Goal: Information Seeking & Learning: Understand process/instructions

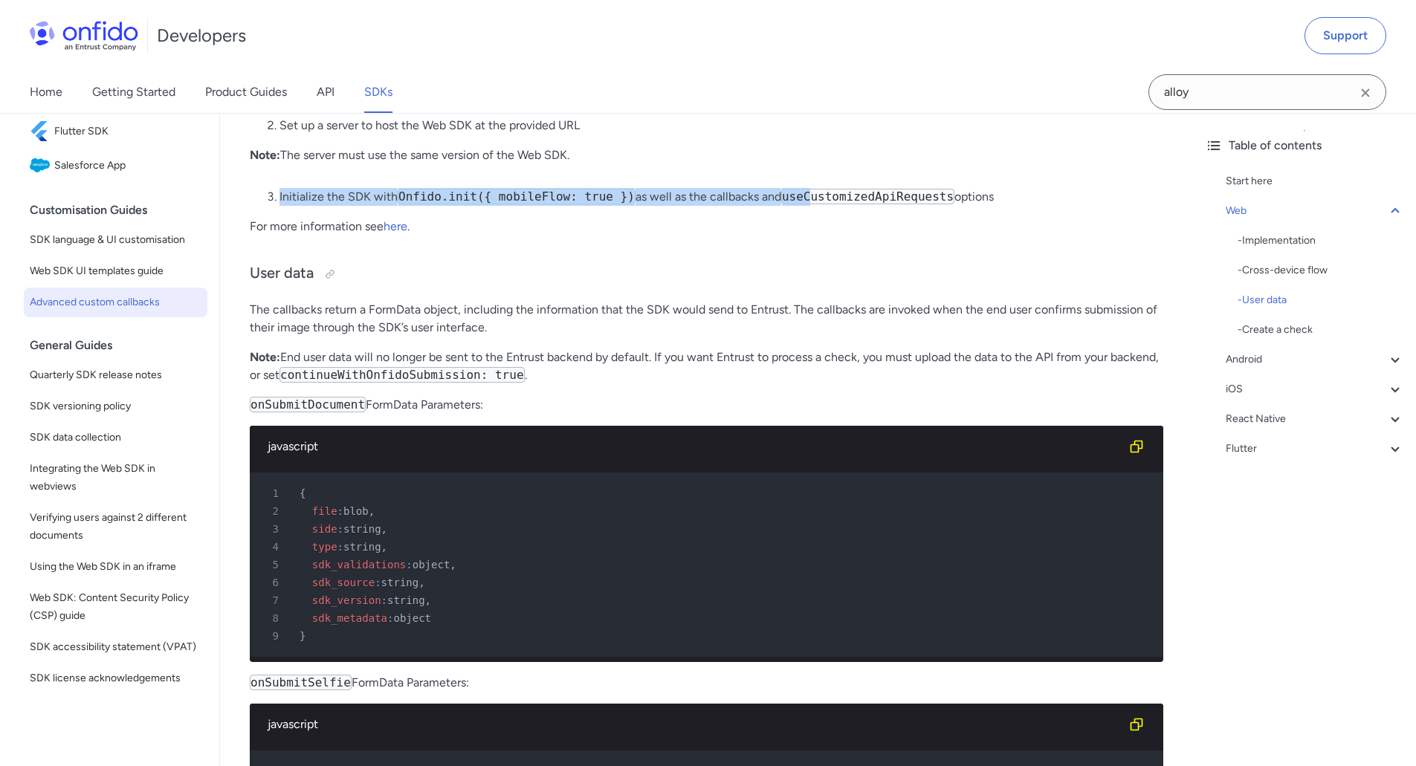
scroll to position [1115, 0]
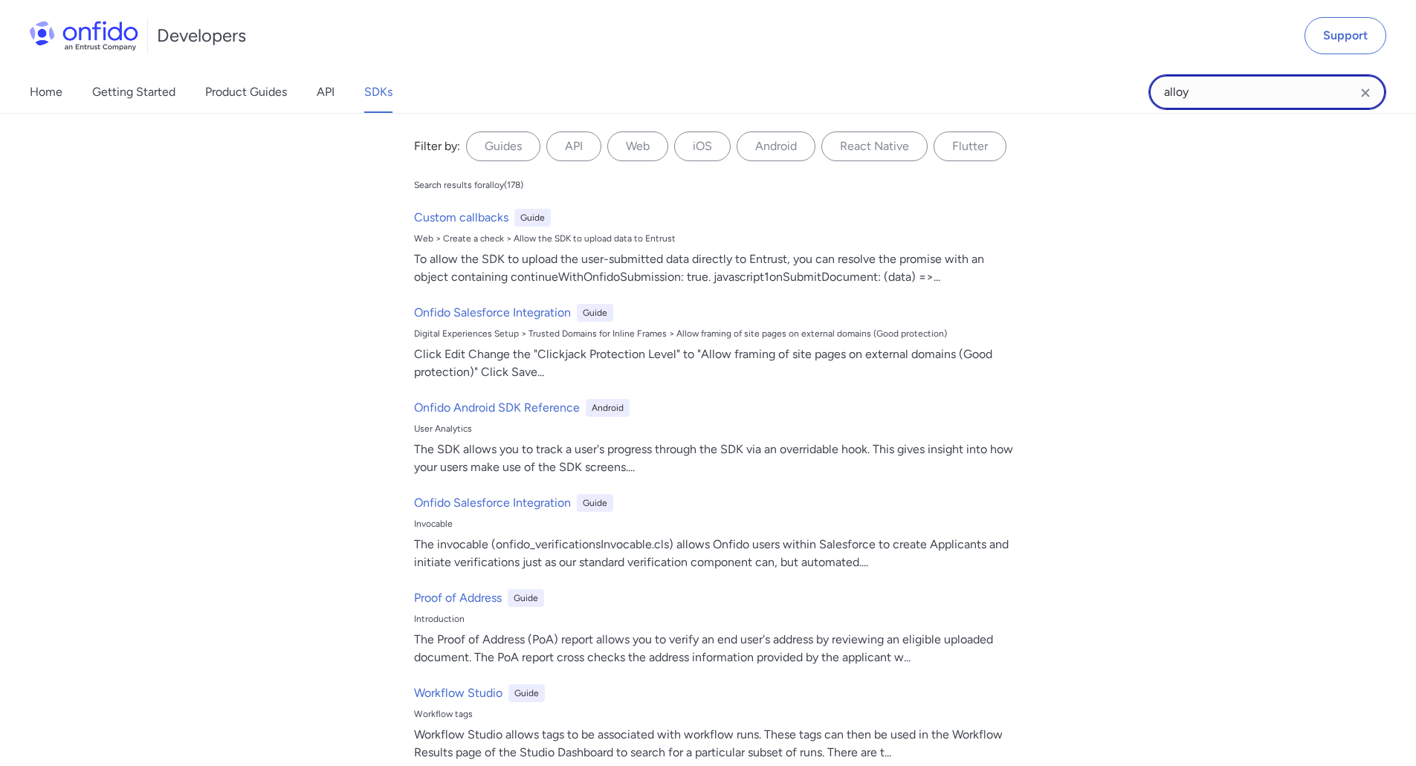
click at [1259, 80] on input "alloy" at bounding box center [1267, 92] width 238 height 36
drag, startPoint x: 1025, startPoint y: 60, endPoint x: 855, endPoint y: 51, distance: 169.7
click at [855, 51] on div "Developers Support Home Getting Started Product Guides API SDKs alloy alloy Fil…" at bounding box center [708, 57] width 1416 height 114
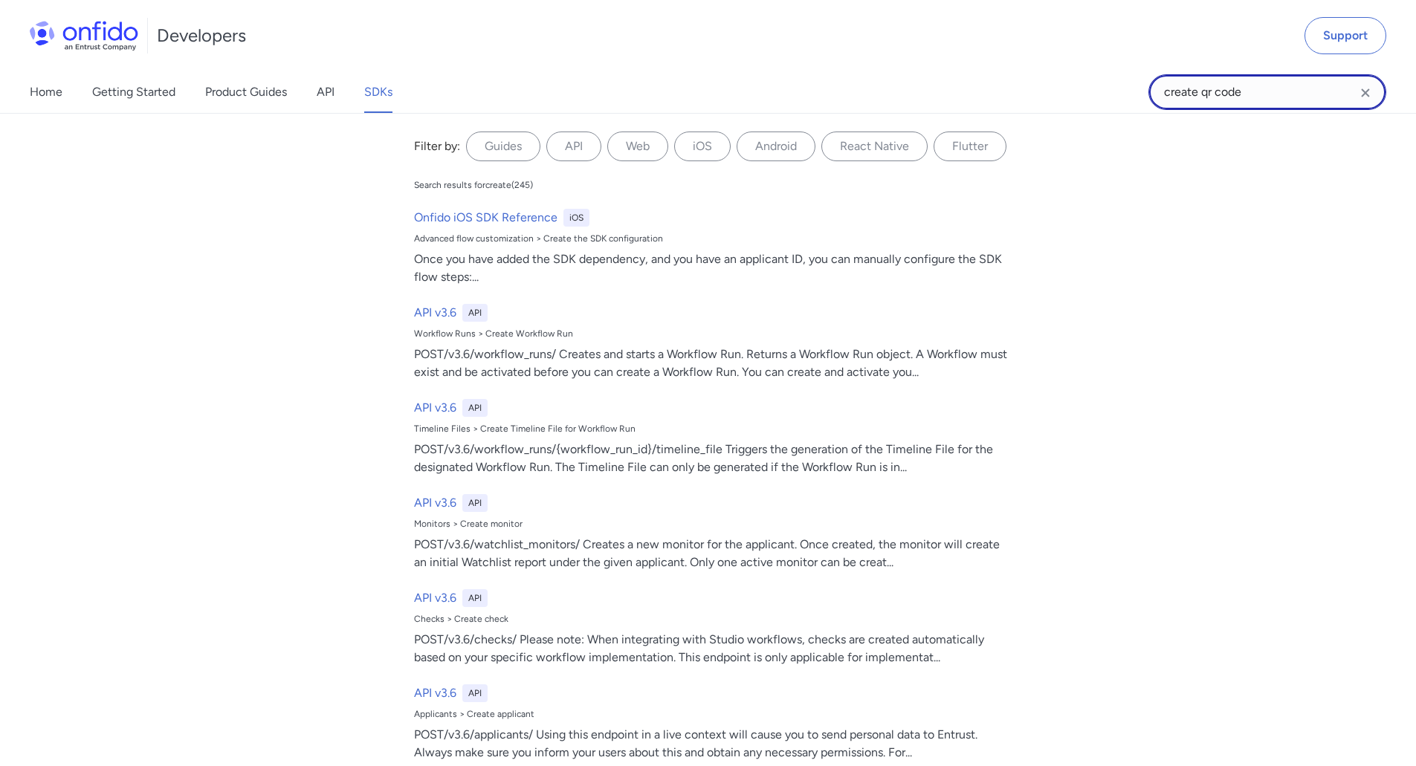
type input "create qr code"
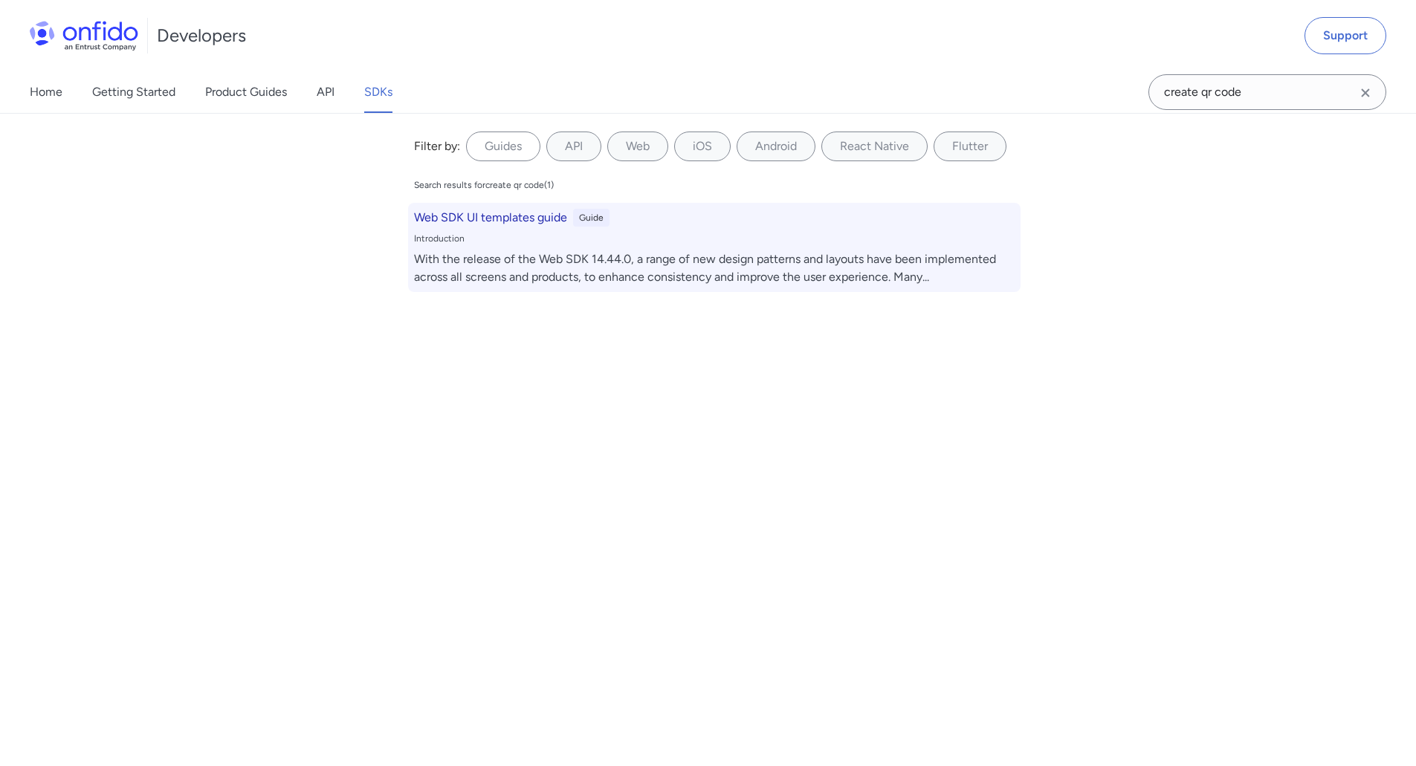
drag, startPoint x: 428, startPoint y: 233, endPoint x: 439, endPoint y: 228, distance: 12.3
click at [429, 233] on div "Introduction" at bounding box center [714, 239] width 600 height 12
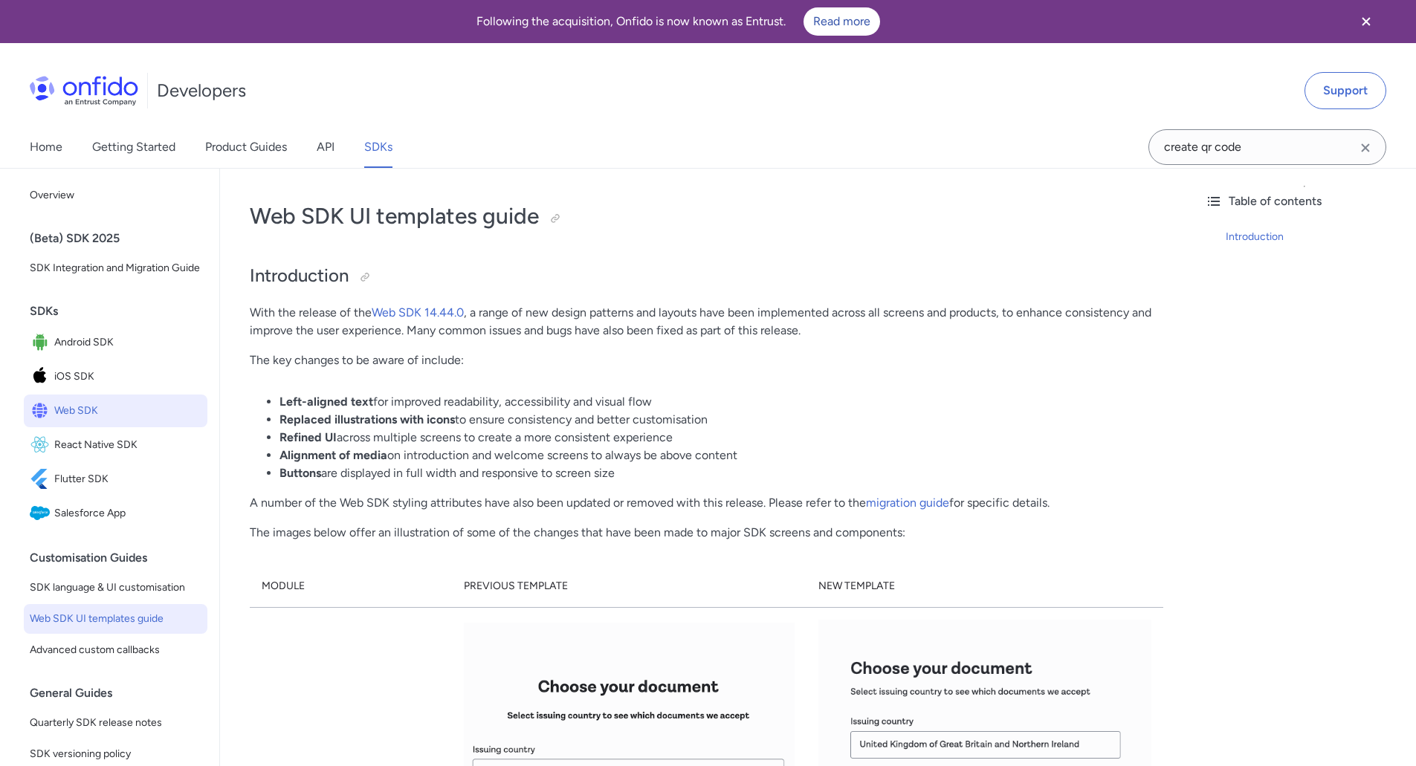
drag, startPoint x: 1136, startPoint y: 322, endPoint x: 1121, endPoint y: 325, distance: 15.8
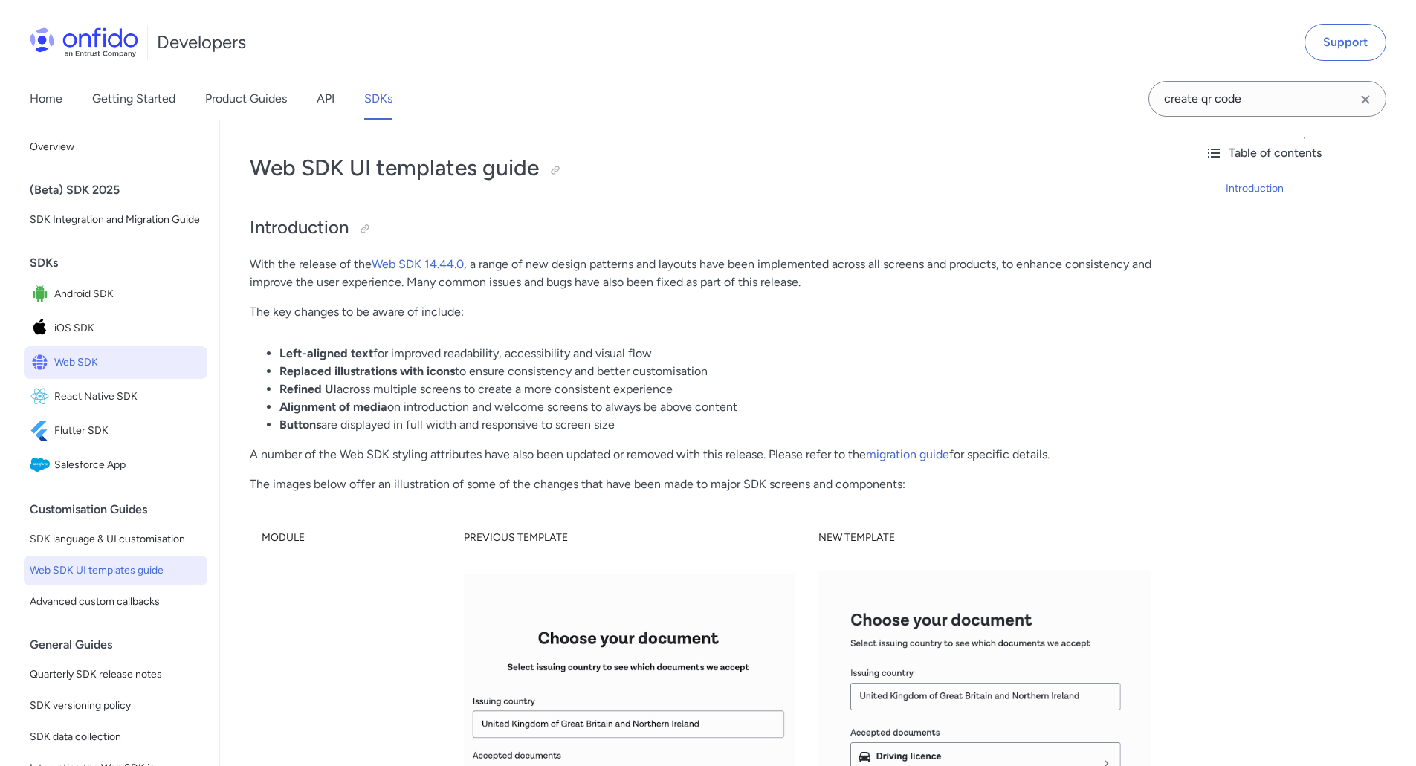
scroll to position [74, 0]
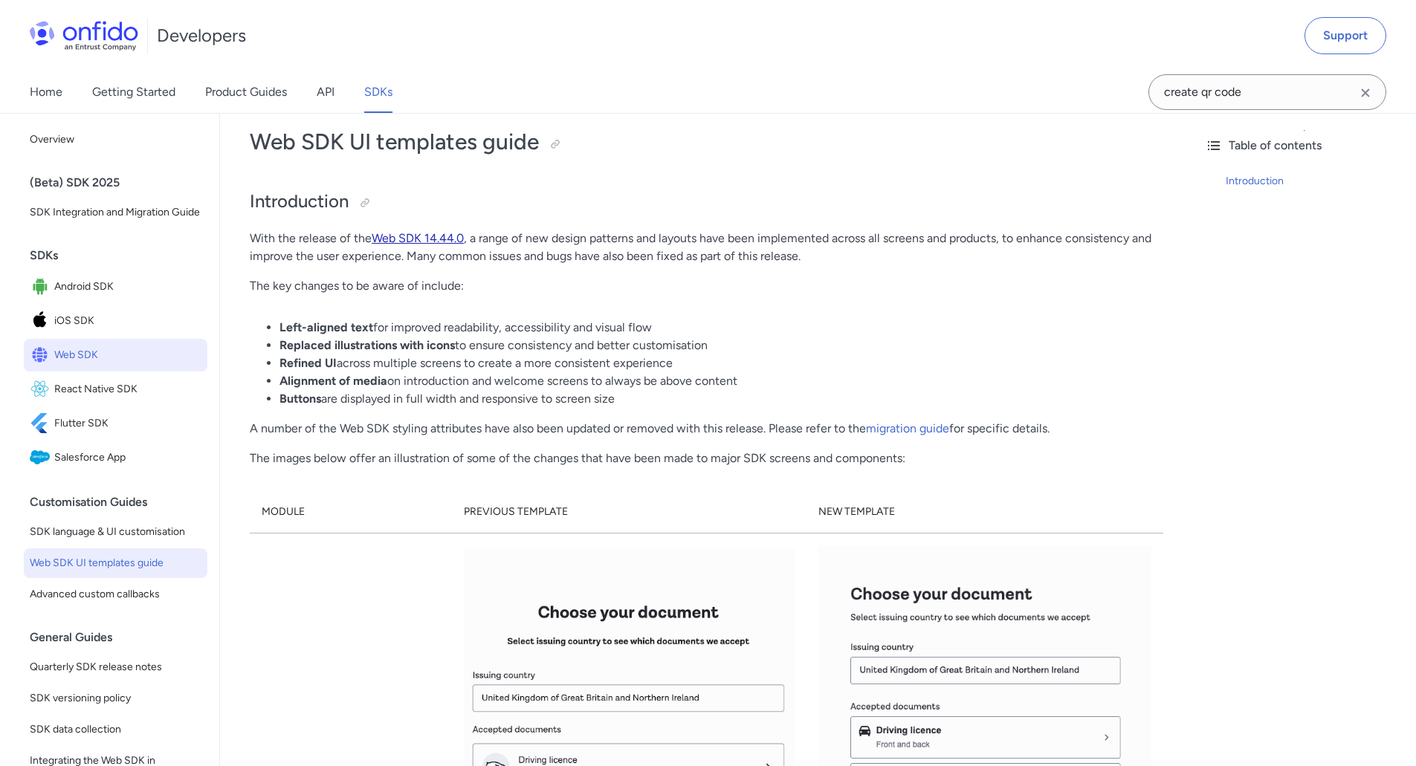
click at [442, 233] on link "Web SDK 14.44.0" at bounding box center [418, 238] width 92 height 14
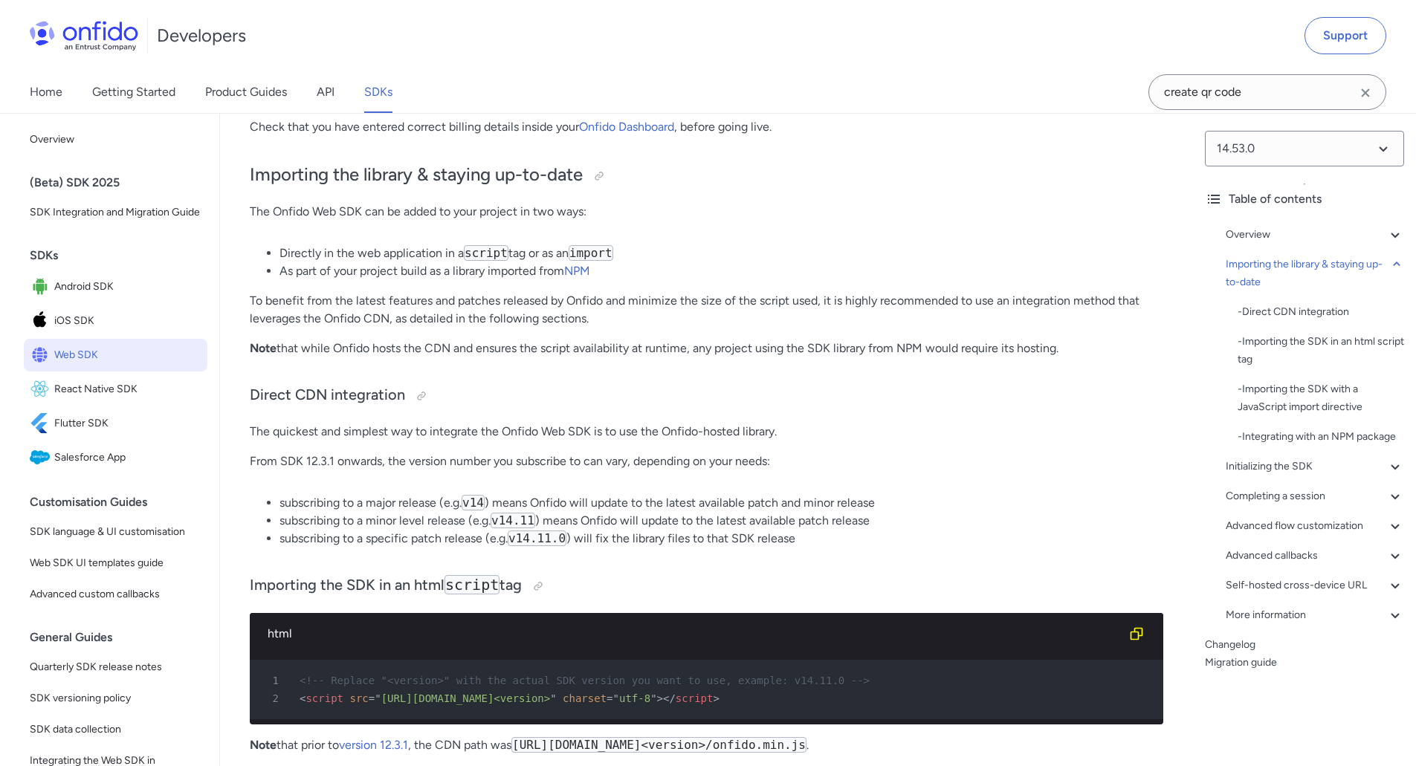
scroll to position [1189, 0]
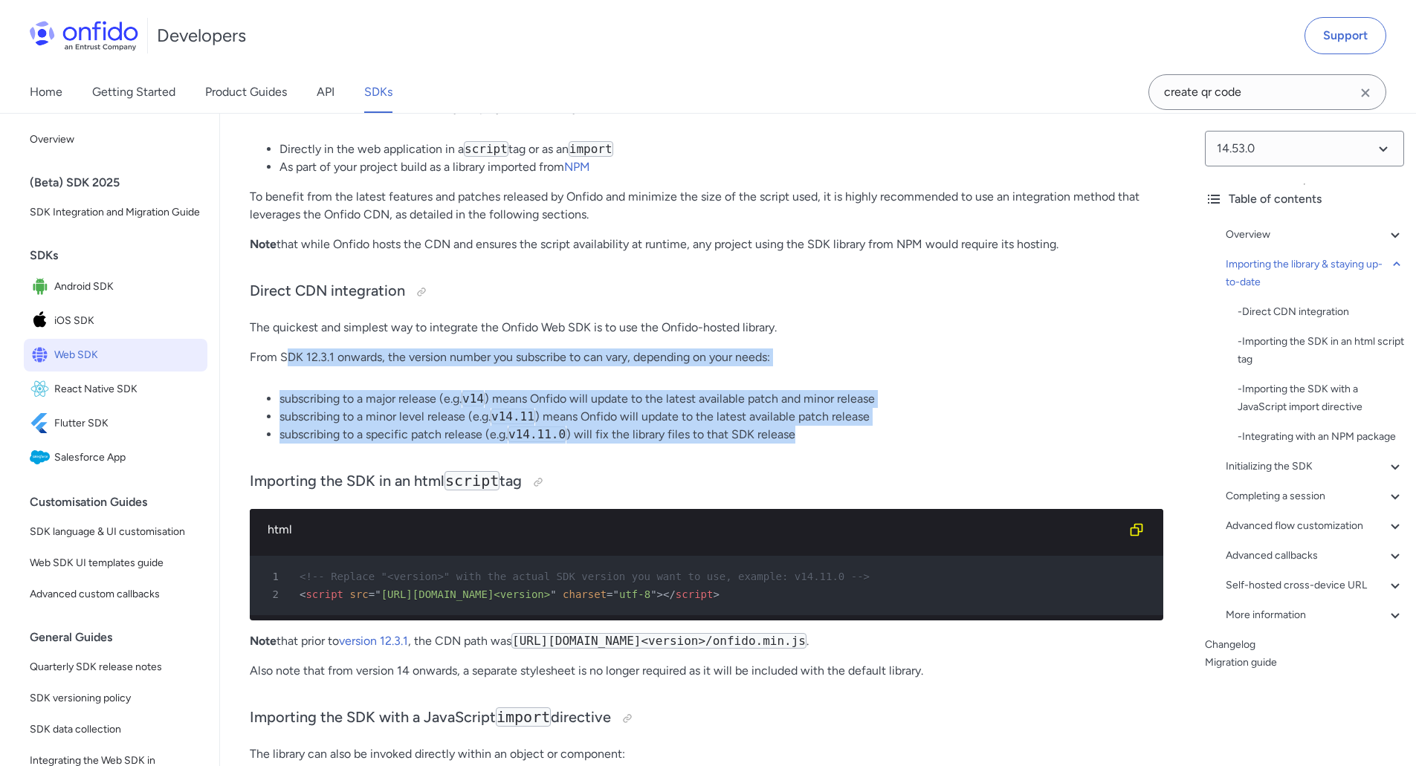
drag, startPoint x: 309, startPoint y: 373, endPoint x: 884, endPoint y: 428, distance: 577.8
click at [886, 428] on li "subscribing to a specific patch release (e.g. v14.11.0 ) will fix the library f…" at bounding box center [721, 435] width 884 height 18
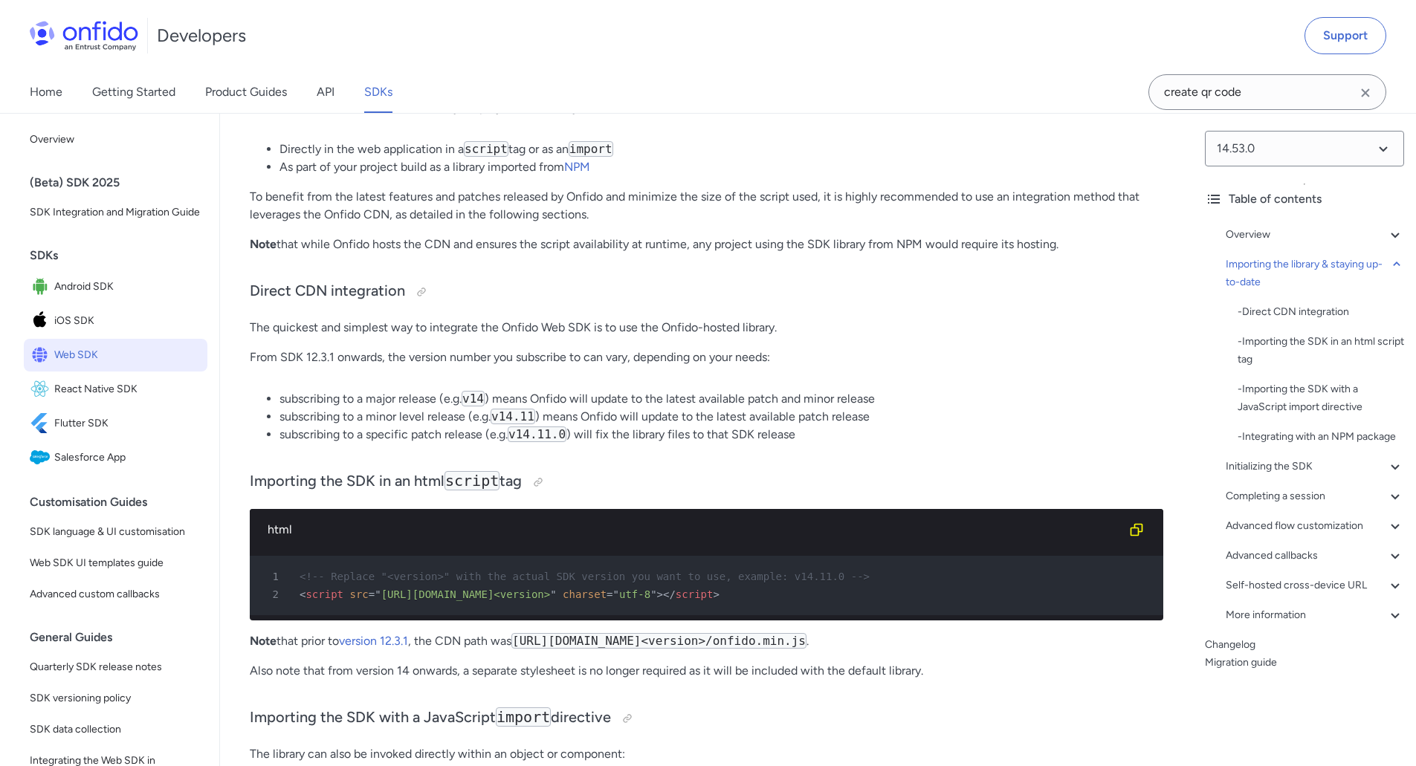
click at [303, 604] on pre "1 <!-- Replace "<version>" with the actual SDK version you want to use, example…" at bounding box center [706, 585] width 913 height 59
drag, startPoint x: 273, startPoint y: 596, endPoint x: 766, endPoint y: 578, distance: 493.7
click at [787, 575] on pre "1 <!-- Replace "<version>" with the actual SDK version you want to use, example…" at bounding box center [706, 585] width 913 height 59
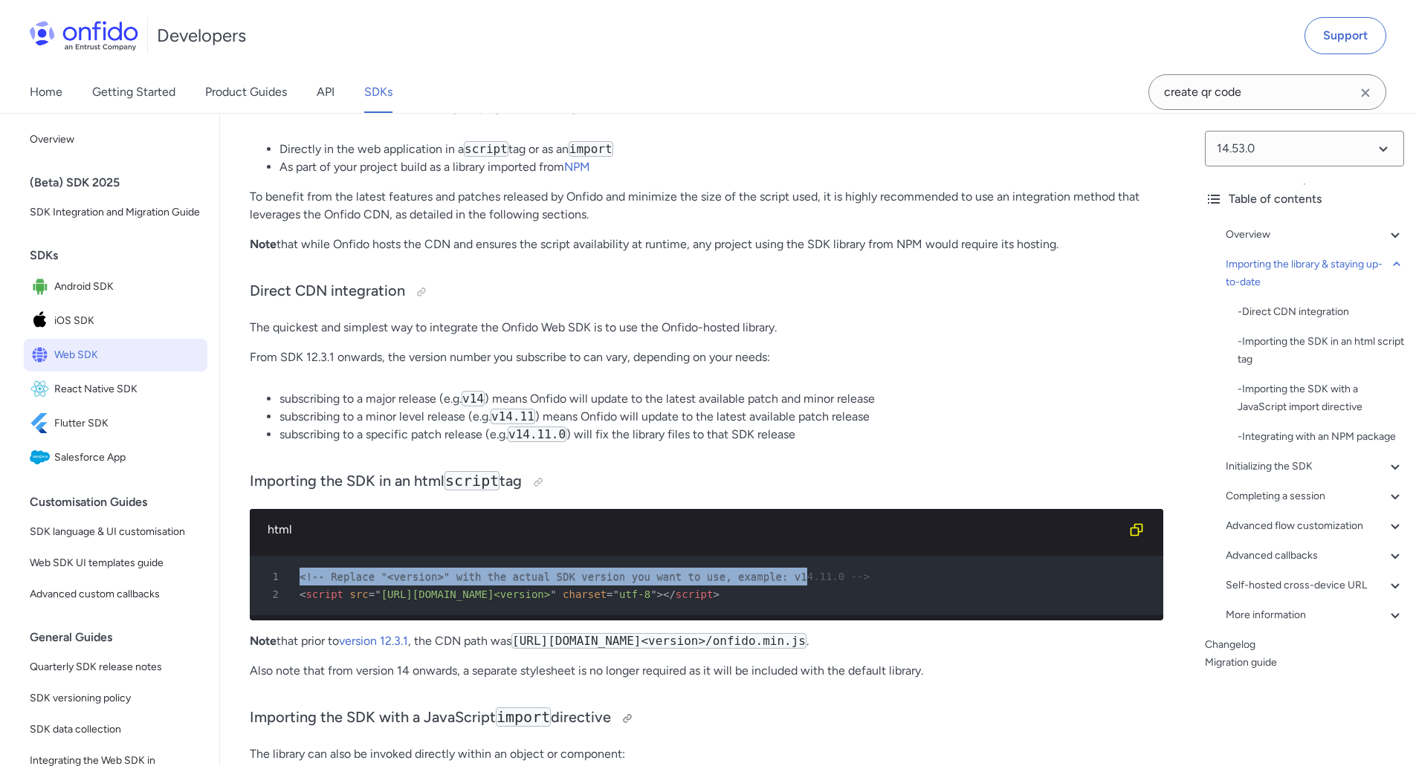
drag, startPoint x: 763, startPoint y: 580, endPoint x: 786, endPoint y: 723, distance: 145.2
click at [317, 587] on pre "1 <!-- Replace "<version>" with the actual SDK version you want to use, example…" at bounding box center [706, 585] width 913 height 59
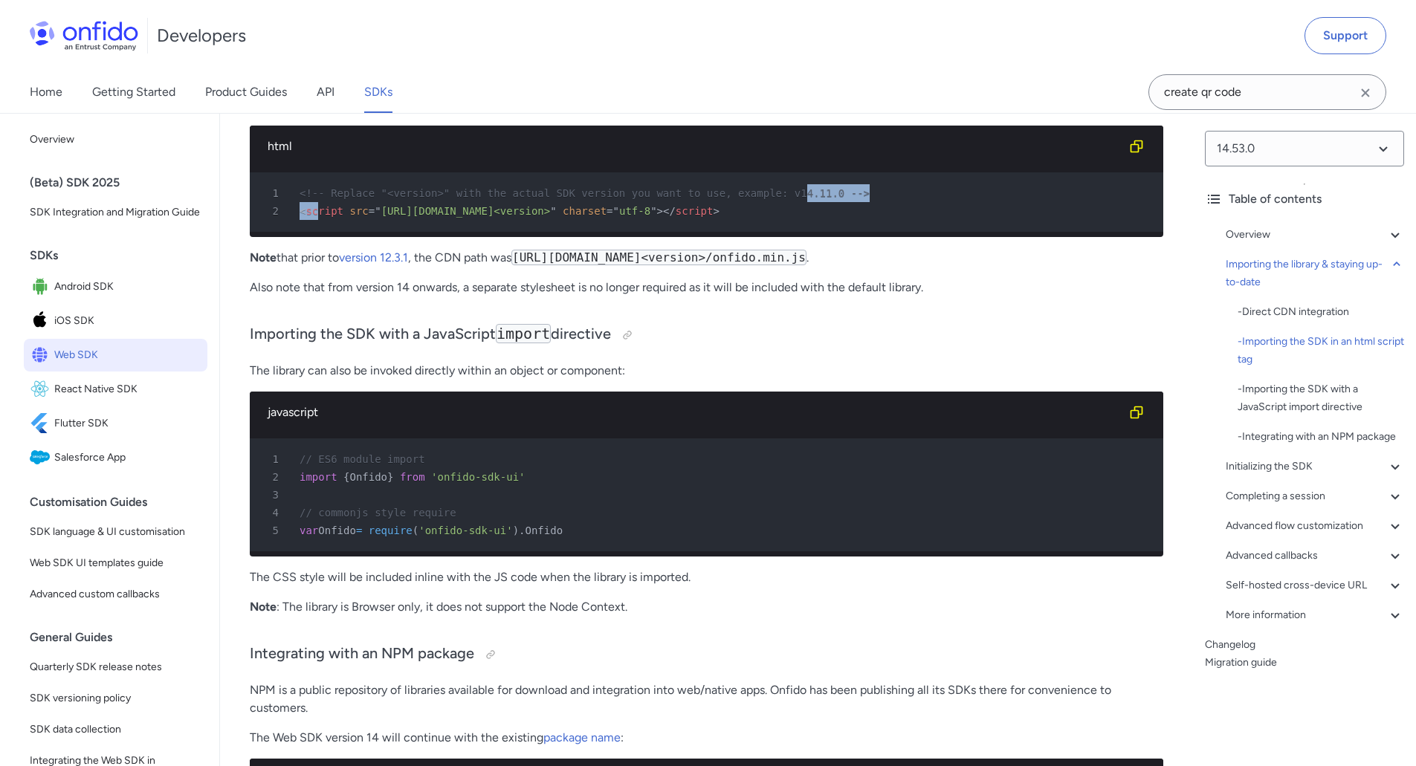
scroll to position [1783, 0]
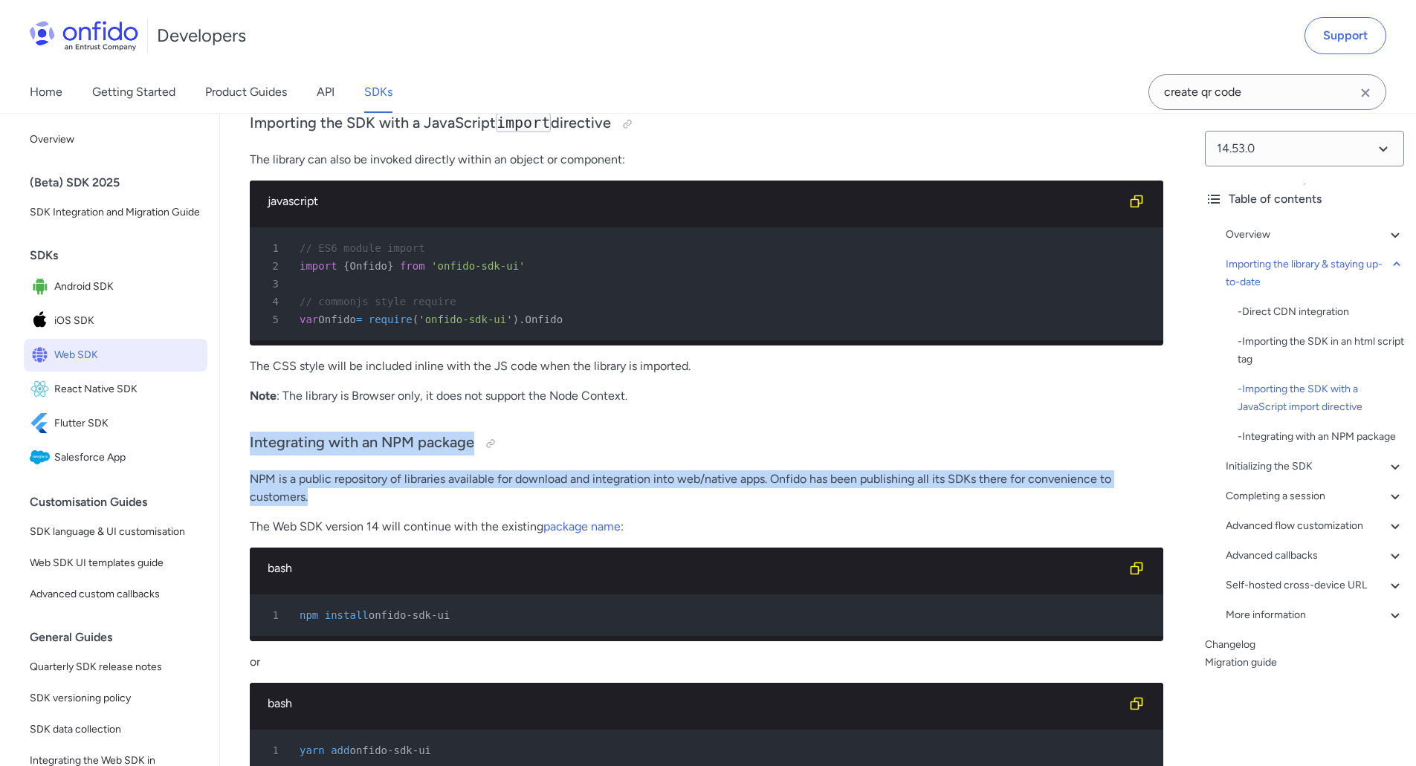
drag, startPoint x: 251, startPoint y: 465, endPoint x: 358, endPoint y: 520, distance: 120.3
click at [320, 506] on p "NPM is a public repository of libraries available for download and integration …" at bounding box center [706, 488] width 913 height 36
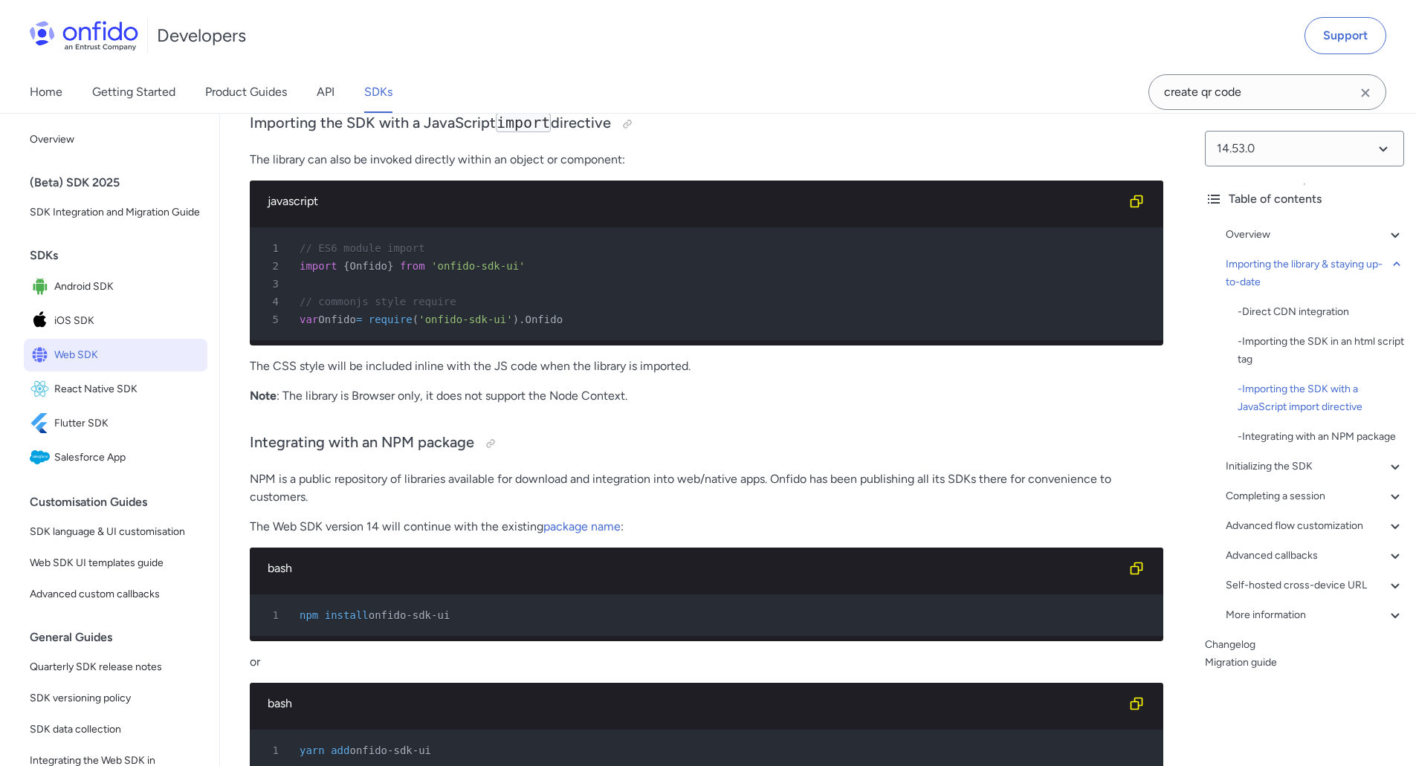
click at [307, 504] on p "NPM is a public repository of libraries available for download and integration …" at bounding box center [706, 488] width 913 height 36
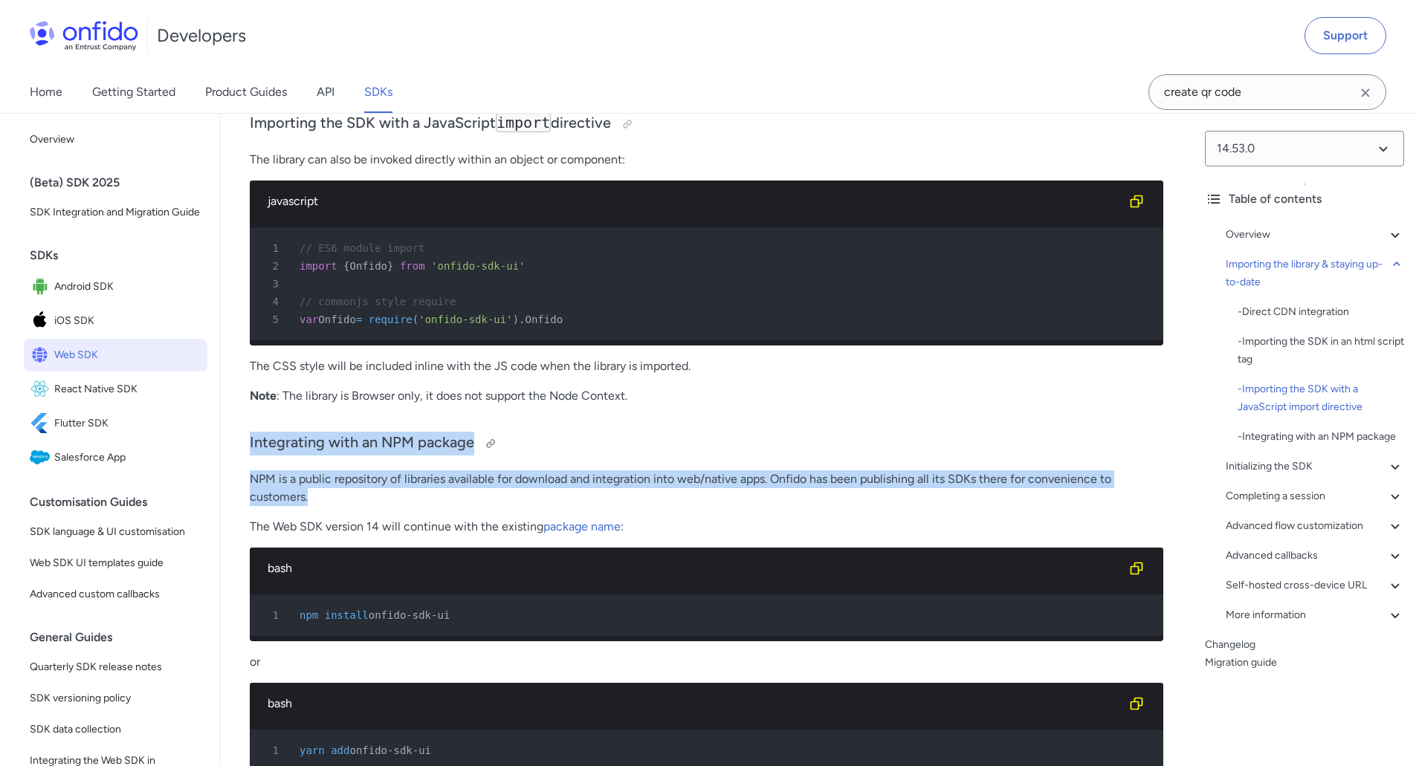
drag, startPoint x: 321, startPoint y: 523, endPoint x: 479, endPoint y: 454, distance: 172.7
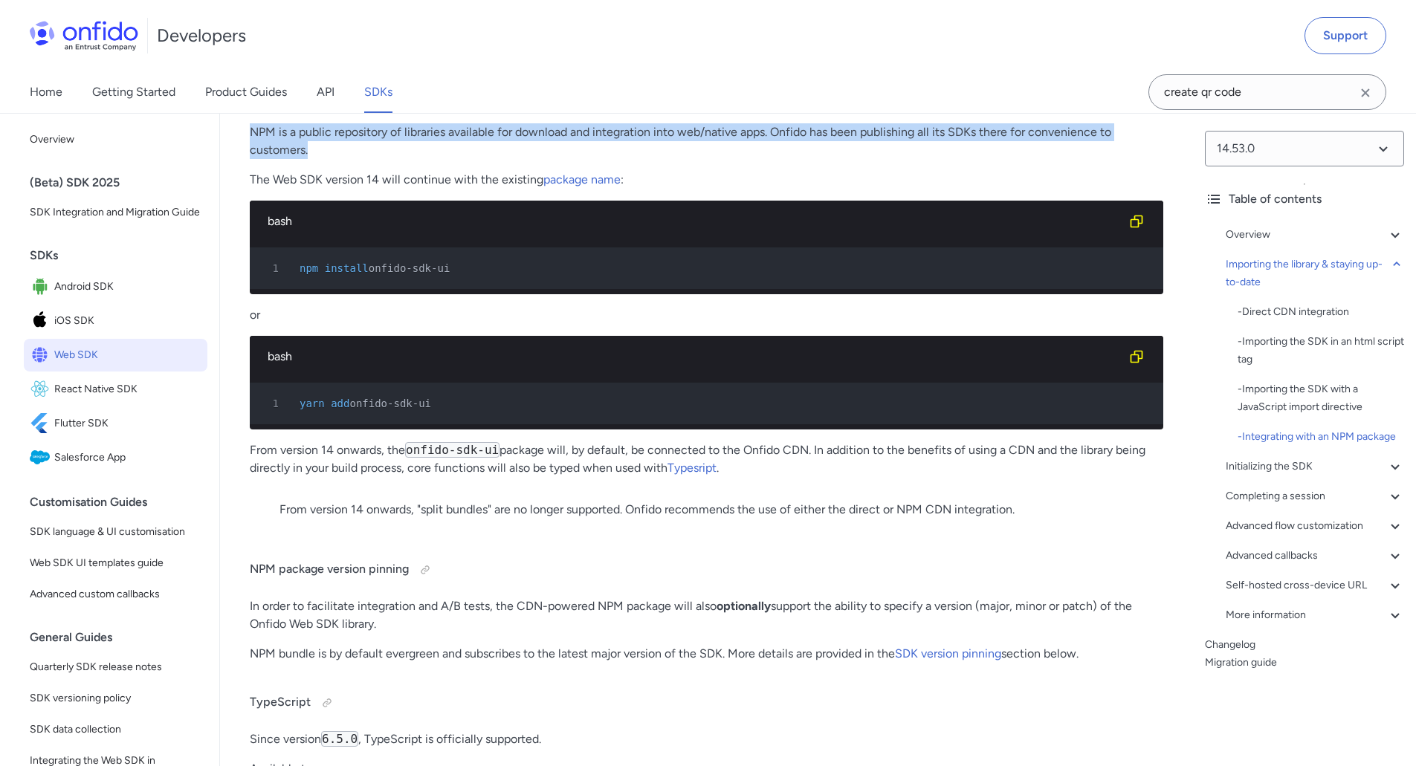
scroll to position [2303, 0]
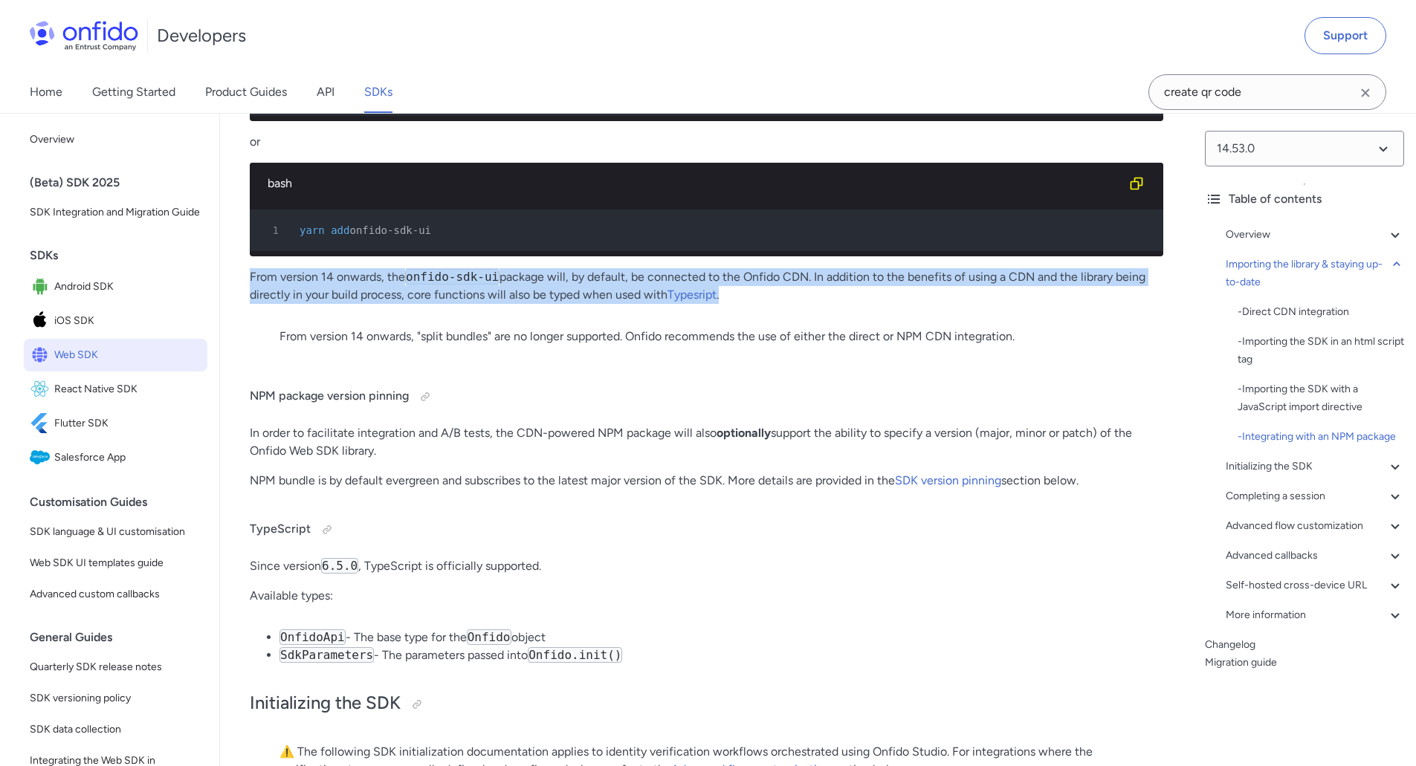
drag, startPoint x: 244, startPoint y: 313, endPoint x: 905, endPoint y: 356, distance: 662.7
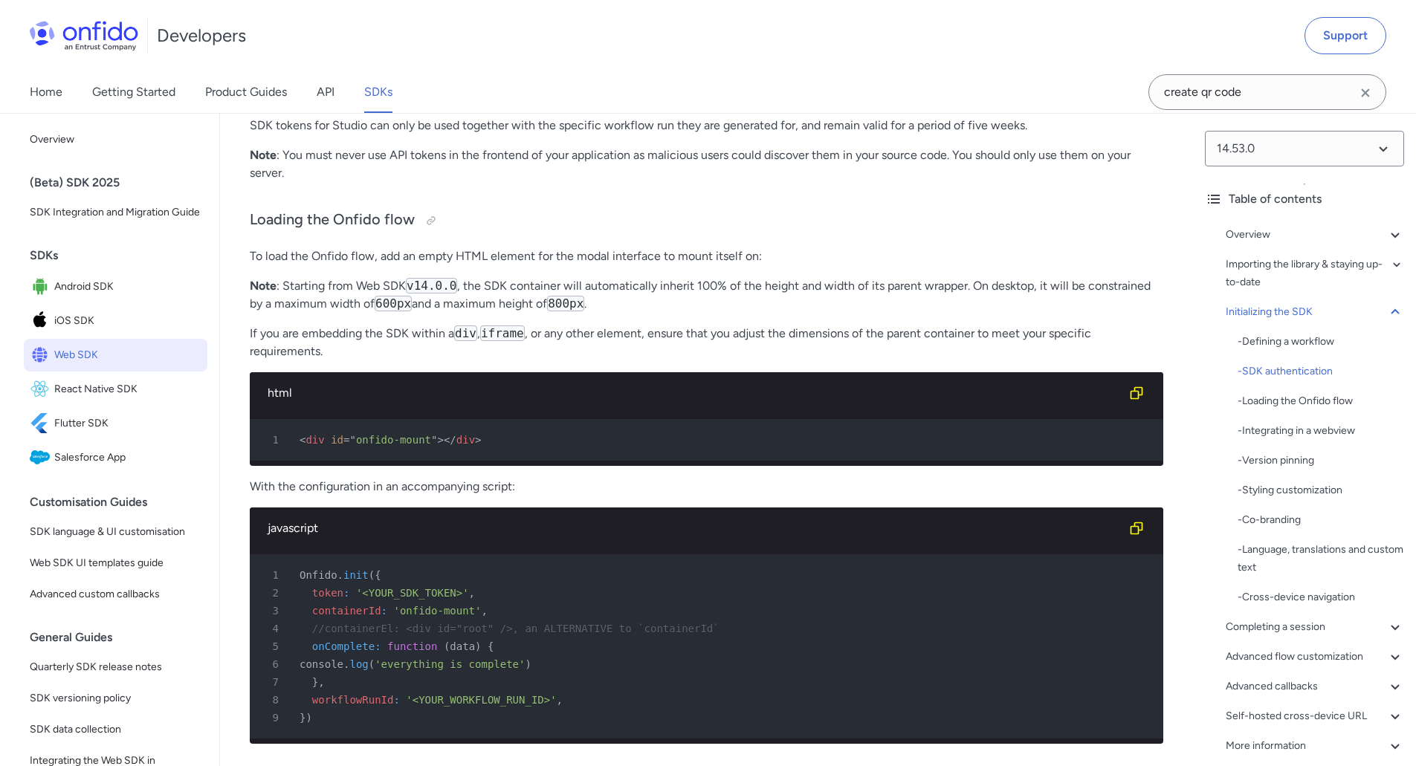
scroll to position [3418, 0]
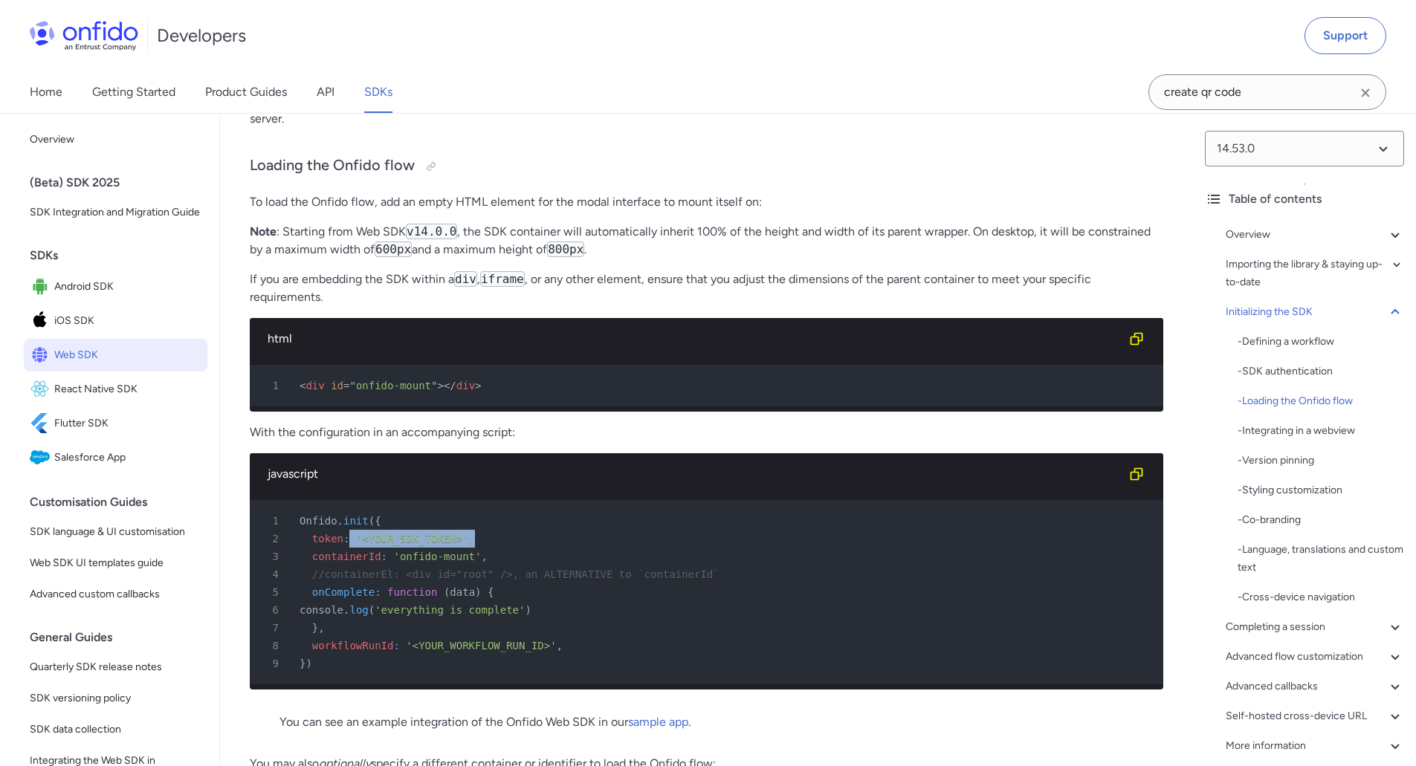
drag, startPoint x: 346, startPoint y: 594, endPoint x: 541, endPoint y: 598, distance: 195.5
click at [541, 548] on div "2 token : '<YOUR_SDK_TOKEN>' ," at bounding box center [699, 539] width 886 height 18
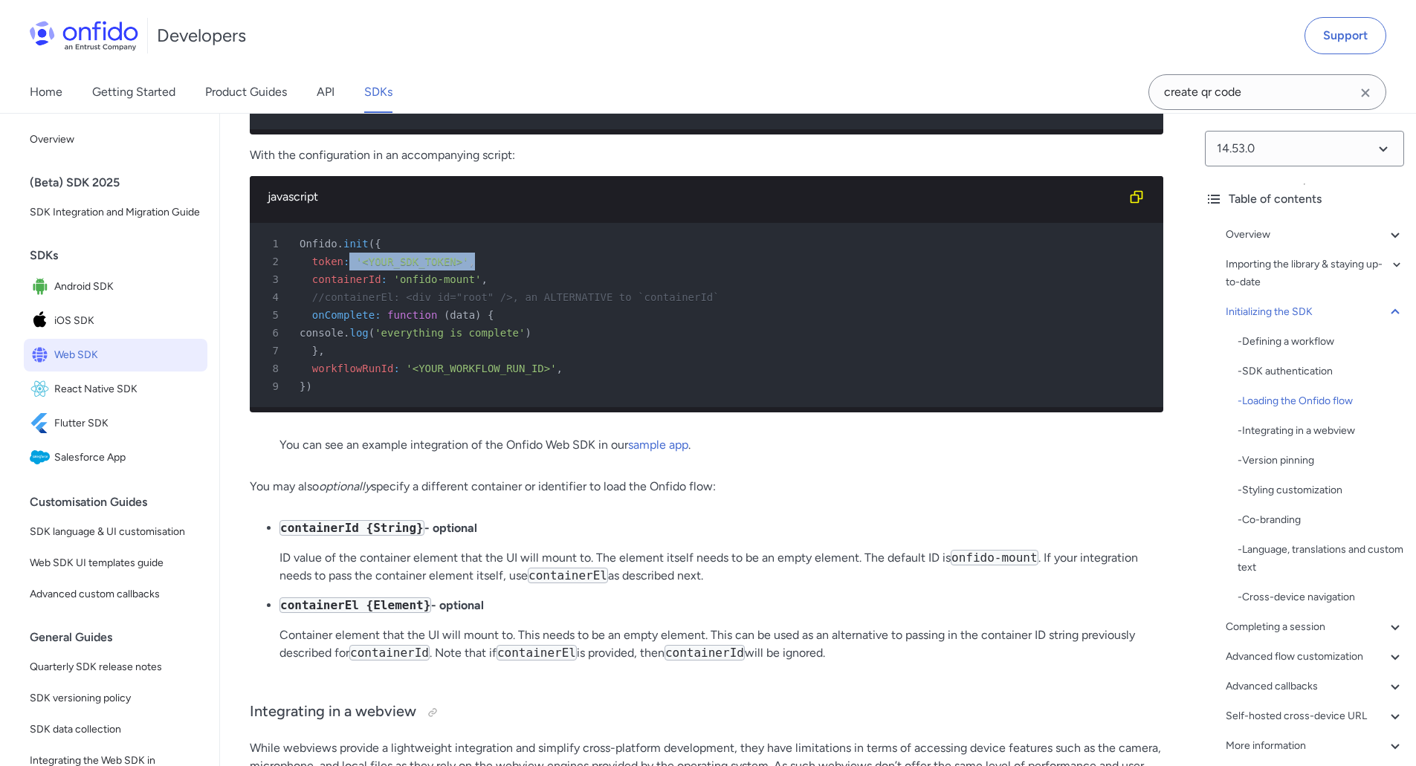
scroll to position [3864, 0]
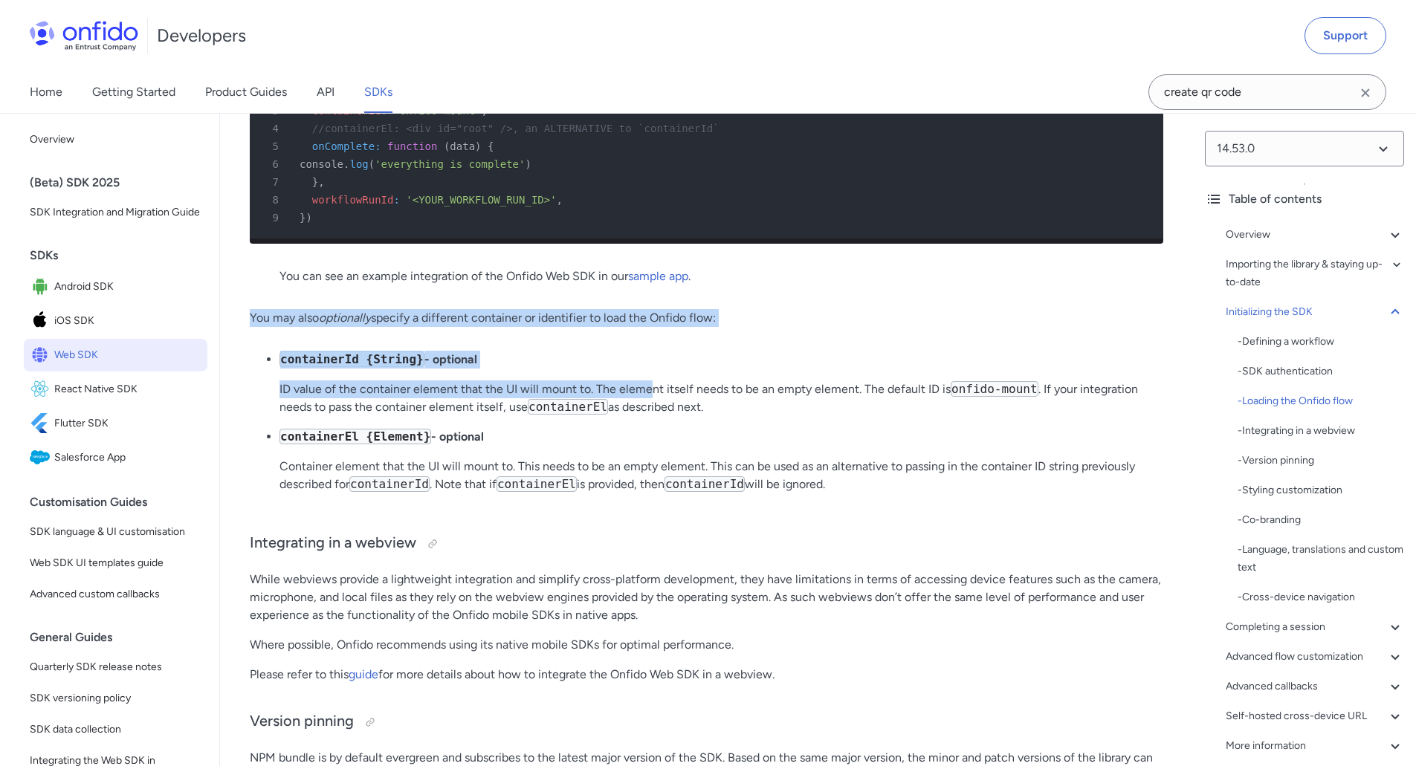
drag, startPoint x: 239, startPoint y: 402, endPoint x: 114, endPoint y: 516, distance: 169.9
